Goal: Find specific page/section: Find specific page/section

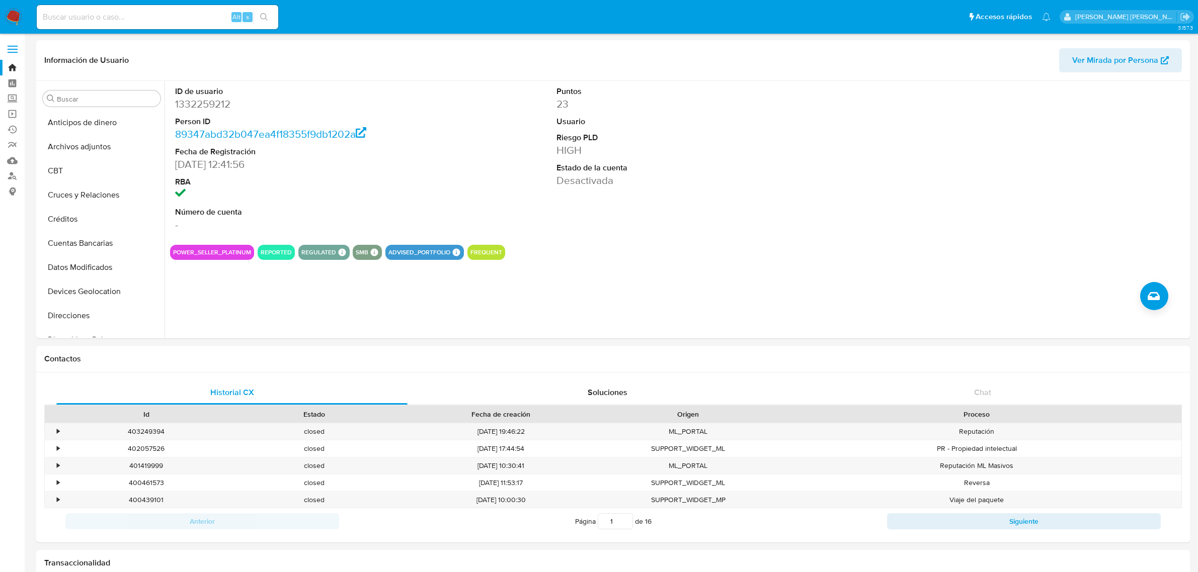
select select "10"
click at [163, 23] on input at bounding box center [157, 17] width 241 height 13
paste input "348011544"
type input "348011544"
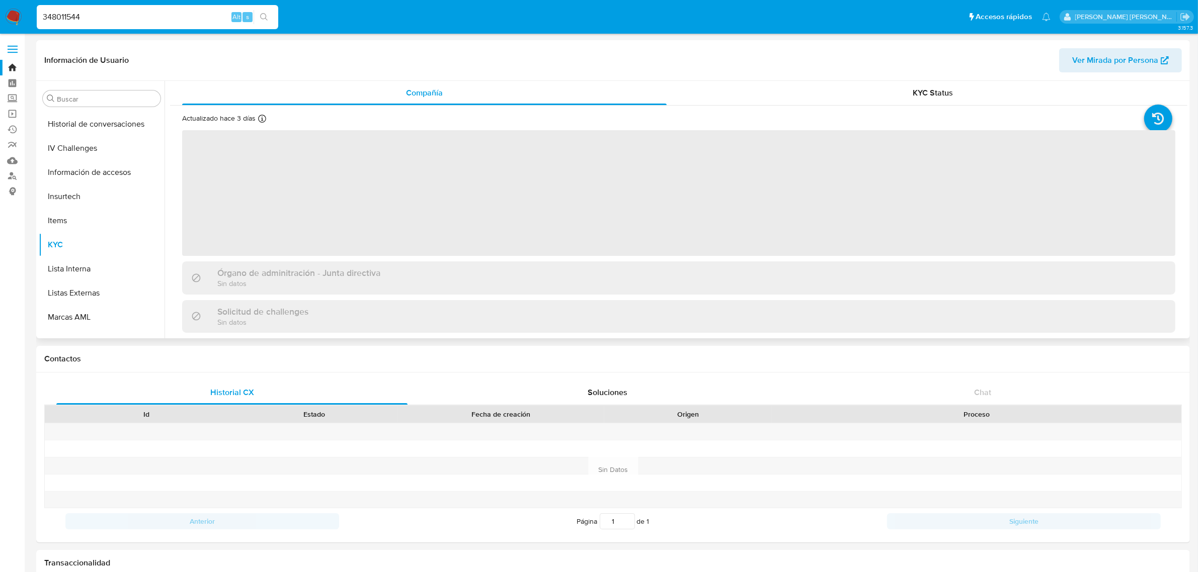
scroll to position [424, 0]
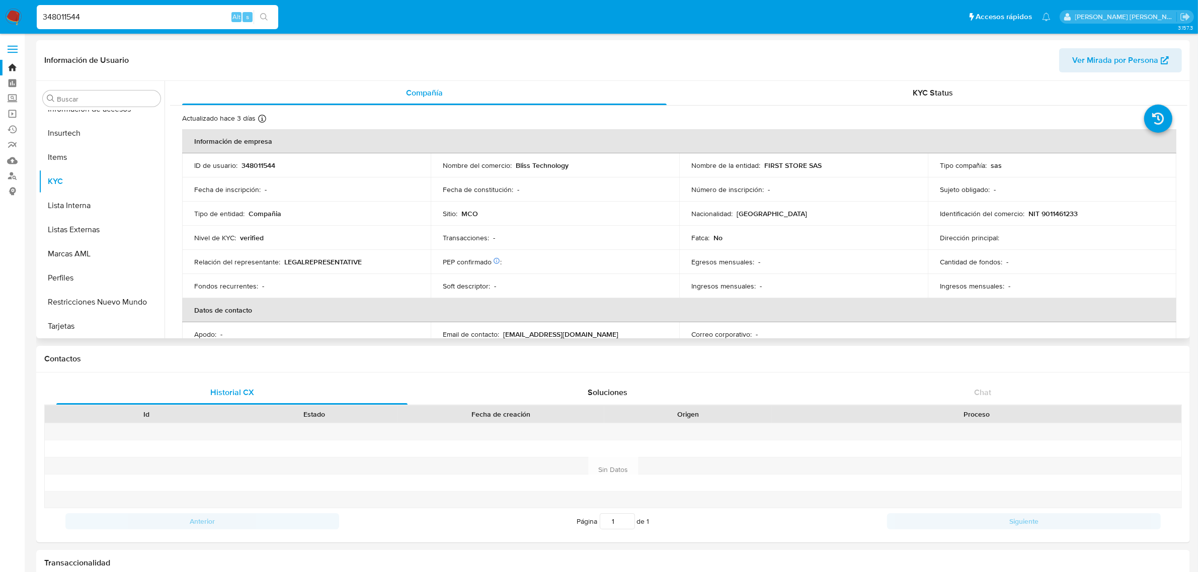
select select "10"
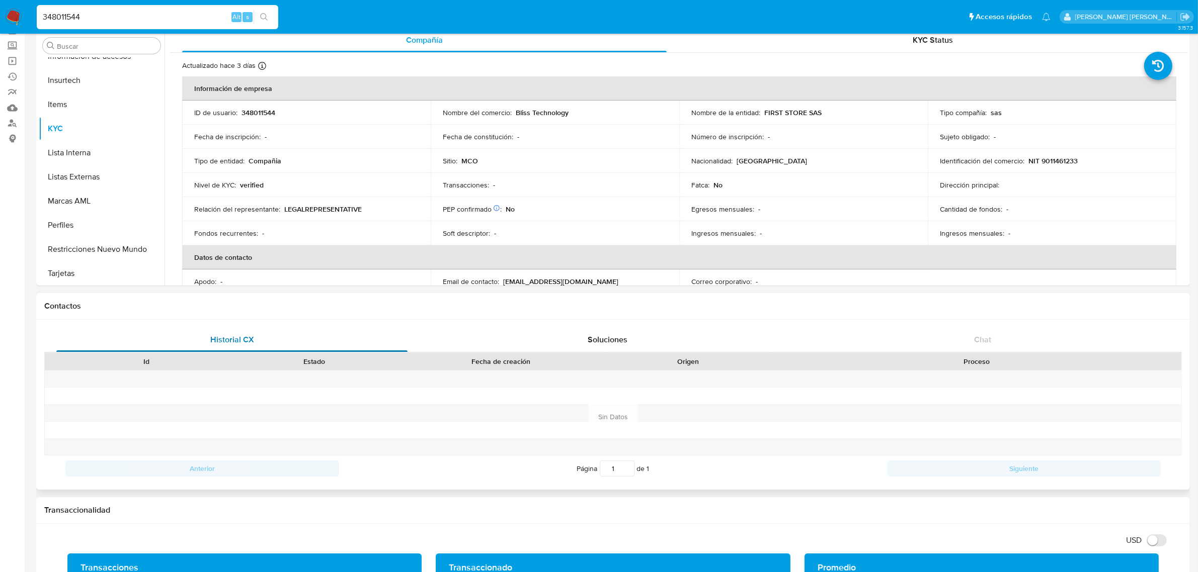
scroll to position [126, 0]
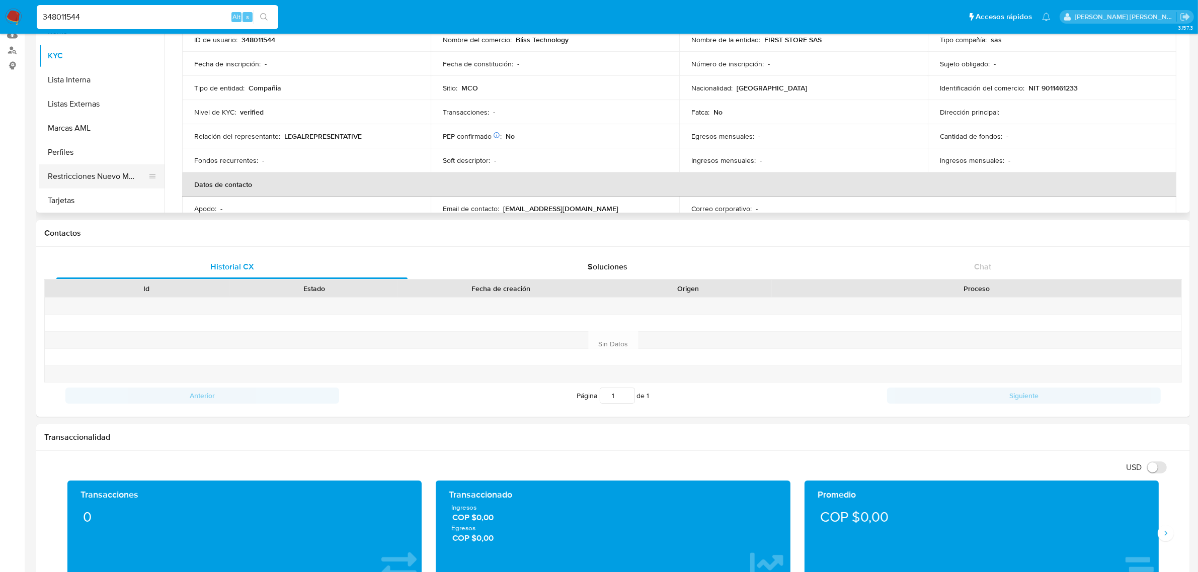
click at [106, 180] on button "Restricciones Nuevo Mundo" at bounding box center [98, 176] width 118 height 24
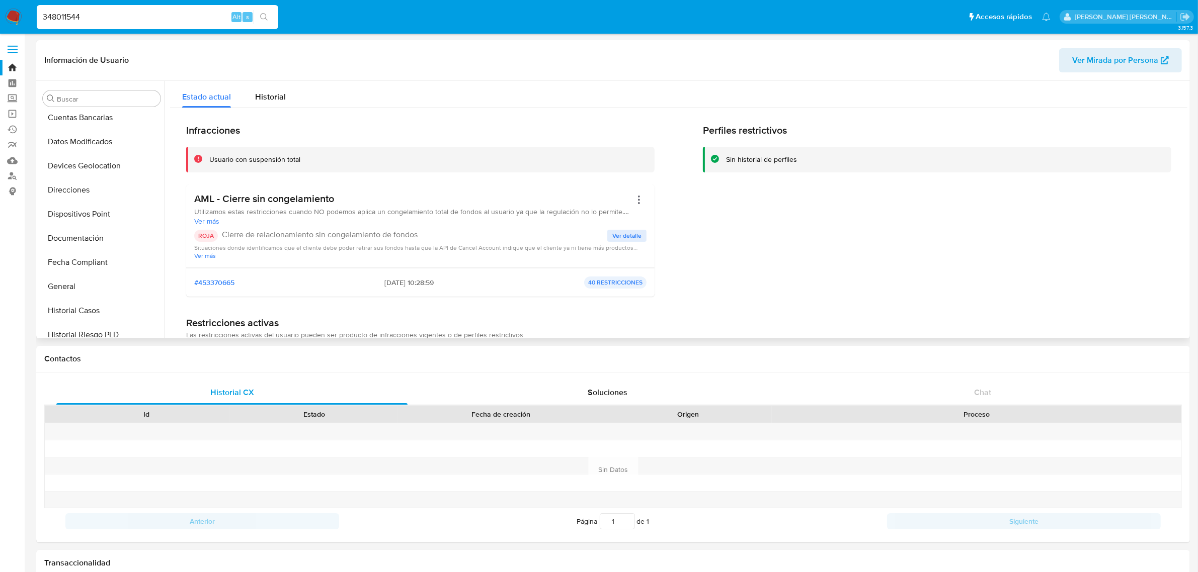
scroll to position [189, 0]
click at [73, 220] on button "General" at bounding box center [98, 224] width 118 height 24
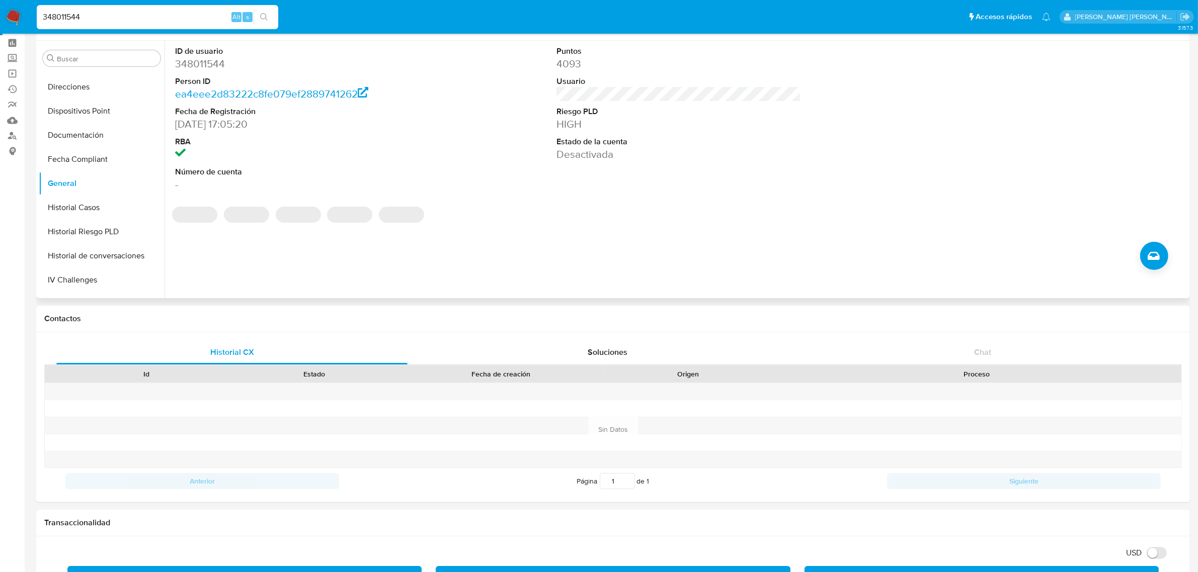
scroll to position [63, 0]
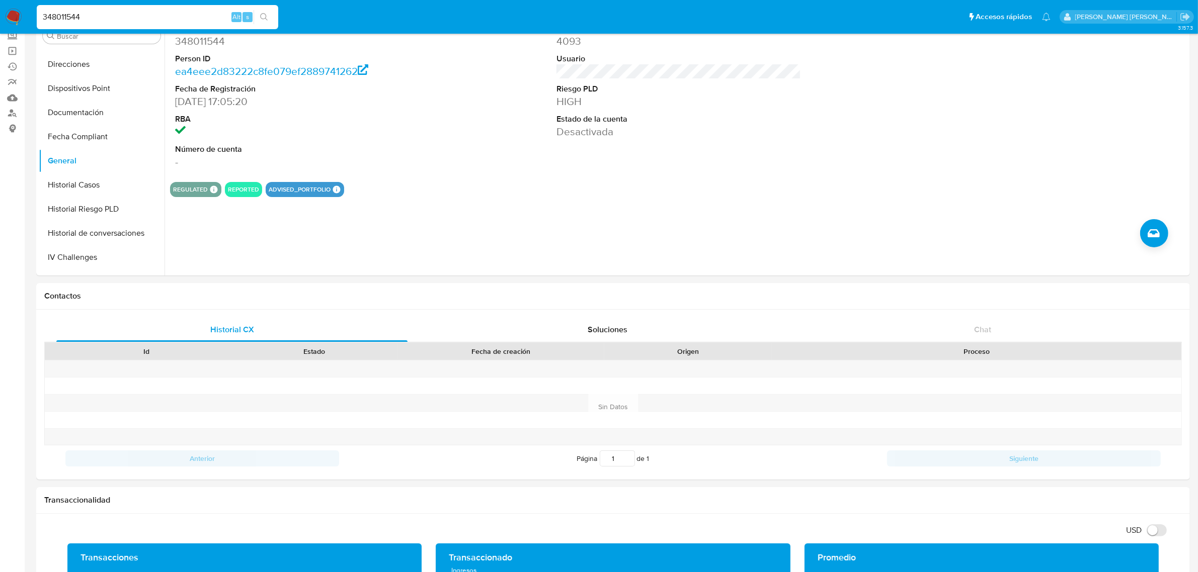
click at [138, 20] on input "348011544" at bounding box center [157, 17] width 241 height 13
drag, startPoint x: 154, startPoint y: 14, endPoint x: 16, endPoint y: 9, distance: 137.9
click at [16, 10] on nav "Pausado Ver notificaciones 348011544 Alt s Accesos rápidos Presiona las siguien…" at bounding box center [599, 17] width 1198 height 34
paste input "TgFZ07wbDAh0c3AZ9eOjs0Ja"
type input "TgFZ07wbDAh0c3AZ9eOjs0Ja"
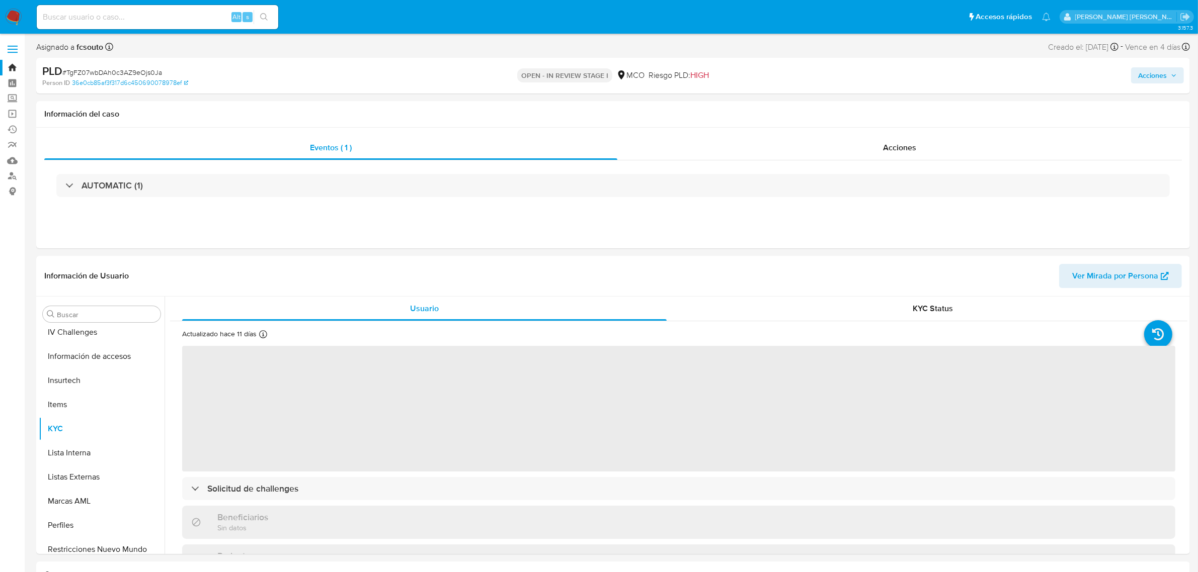
scroll to position [424, 0]
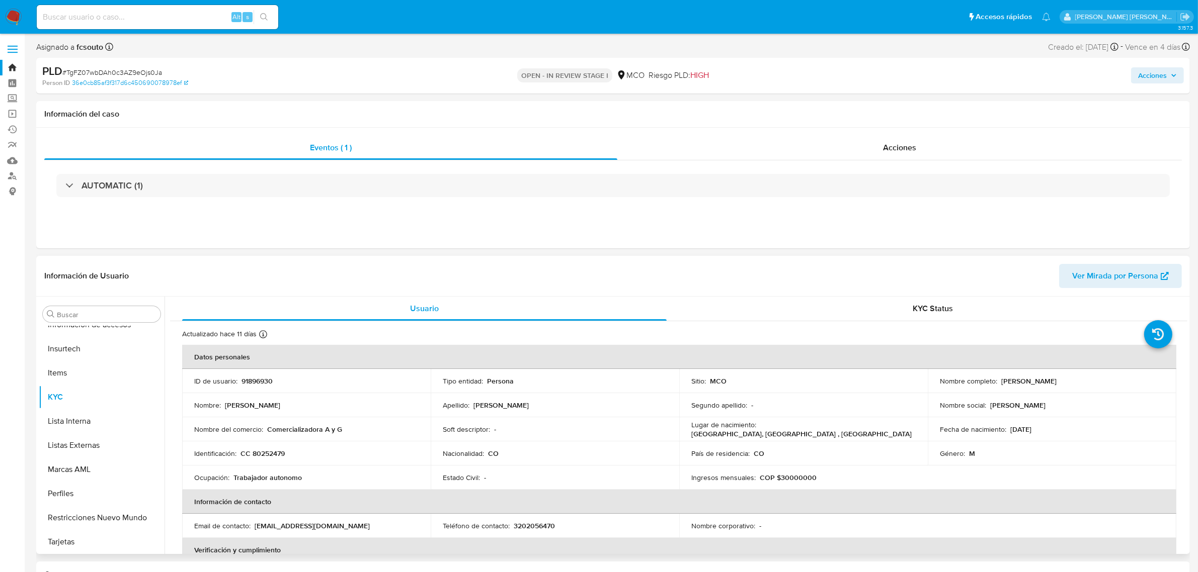
select select "10"
drag, startPoint x: 817, startPoint y: 98, endPoint x: 960, endPoint y: 69, distance: 145.3
